Goal: Information Seeking & Learning: Learn about a topic

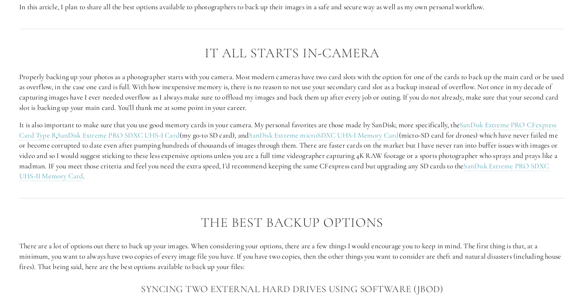
scroll to position [747, 0]
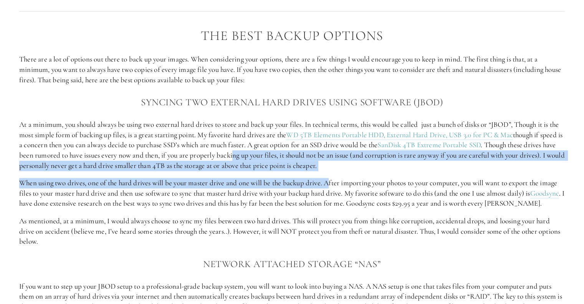
drag, startPoint x: 269, startPoint y: 159, endPoint x: 330, endPoint y: 187, distance: 67.7
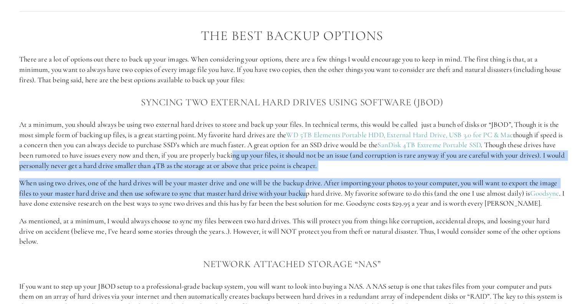
click at [330, 187] on p "When using two drives, one of the hard drives will be your master drive and one…" at bounding box center [292, 193] width 546 height 31
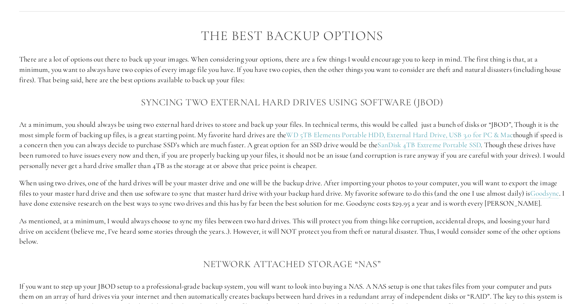
drag, startPoint x: 330, startPoint y: 187, endPoint x: 197, endPoint y: 164, distance: 135.7
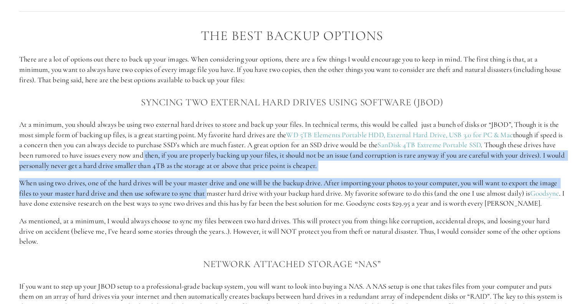
drag, startPoint x: 177, startPoint y: 159, endPoint x: 229, endPoint y: 193, distance: 61.8
click at [229, 193] on p "When using two drives, one of the hard drives will be your master drive and one…" at bounding box center [292, 193] width 546 height 31
drag, startPoint x: 261, startPoint y: 197, endPoint x: 171, endPoint y: 158, distance: 98.6
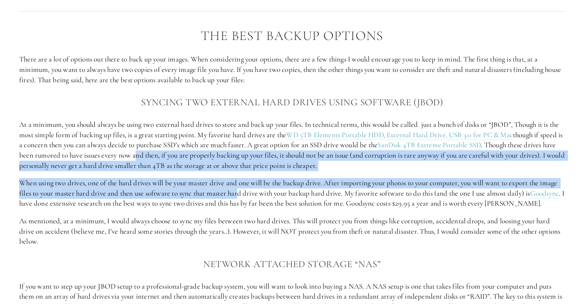
click at [171, 158] on p "At a minimum, you should always be using two external hard drives to store and …" at bounding box center [292, 144] width 546 height 51
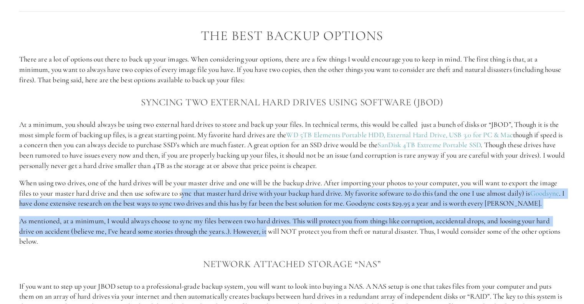
drag, startPoint x: 269, startPoint y: 227, endPoint x: 202, endPoint y: 197, distance: 73.3
click at [202, 197] on p "When using two drives, one of the hard drives will be your master drive and one…" at bounding box center [292, 193] width 546 height 31
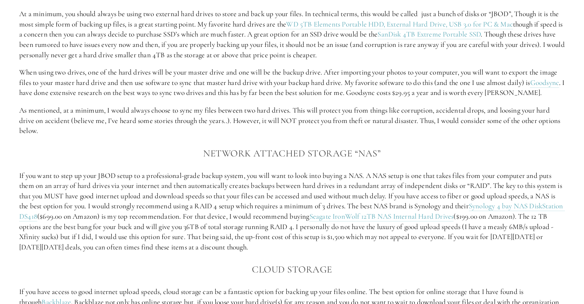
scroll to position [859, 0]
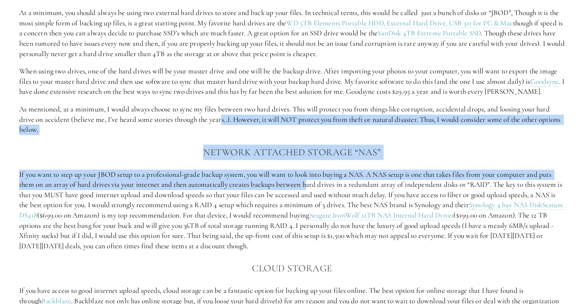
drag, startPoint x: 222, startPoint y: 115, endPoint x: 310, endPoint y: 184, distance: 111.5
click at [310, 184] on div "The Best Backup Options There are a lot of options out there to back up your im…" at bounding box center [292, 227] width 546 height 621
click at [310, 184] on p "If you want to step up your JBOD setup to a professional-grade backup system, y…" at bounding box center [292, 210] width 546 height 82
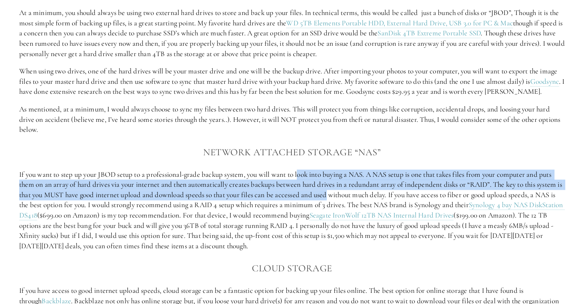
drag, startPoint x: 302, startPoint y: 172, endPoint x: 337, endPoint y: 198, distance: 43.0
click at [337, 198] on p "If you want to step up your JBOD setup to a professional-grade backup system, y…" at bounding box center [292, 210] width 546 height 82
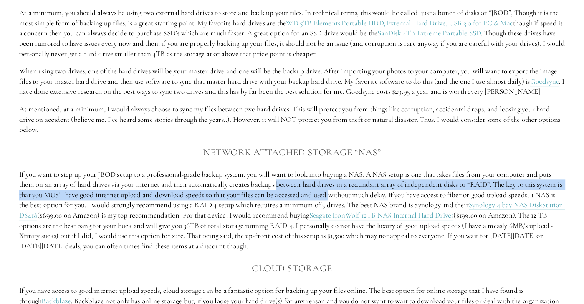
drag, startPoint x: 337, startPoint y: 198, endPoint x: 288, endPoint y: 182, distance: 51.5
click at [288, 182] on p "If you want to step up your JBOD setup to a professional-grade backup system, y…" at bounding box center [292, 210] width 546 height 82
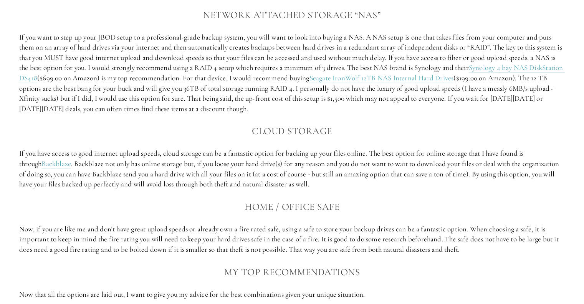
scroll to position [1031, 0]
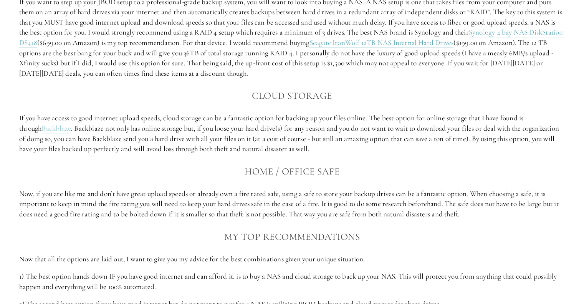
click at [41, 128] on link "Backblaze" at bounding box center [56, 129] width 30 height 10
